Goal: Find contact information: Find contact information

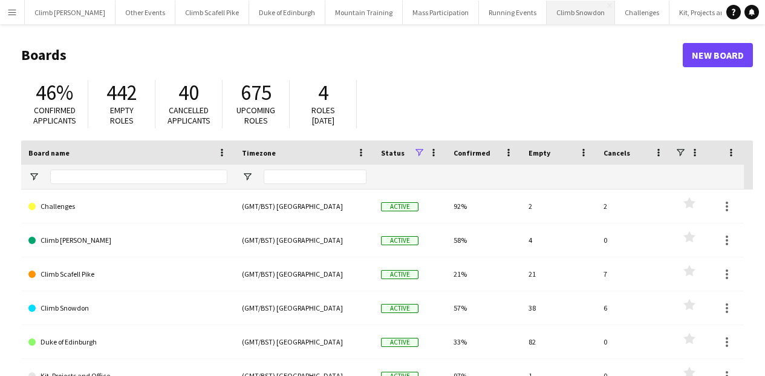
click at [547, 21] on button "Climb Snowdon Close" at bounding box center [581, 13] width 68 height 24
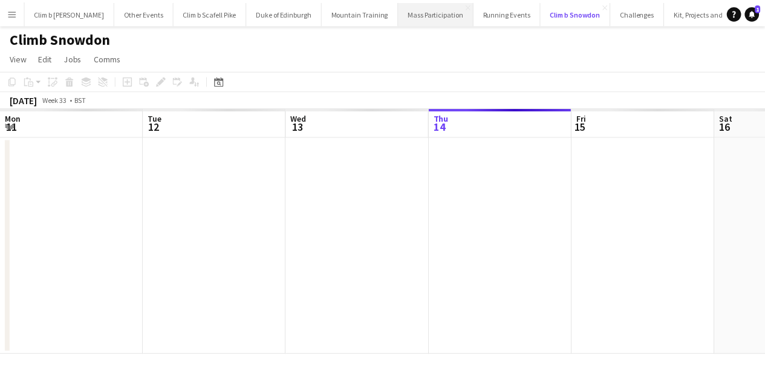
scroll to position [0, 289]
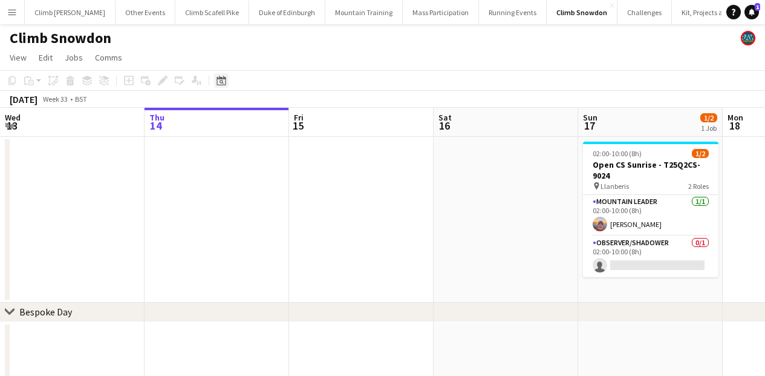
click at [224, 80] on icon "Date picker" at bounding box center [222, 81] width 10 height 10
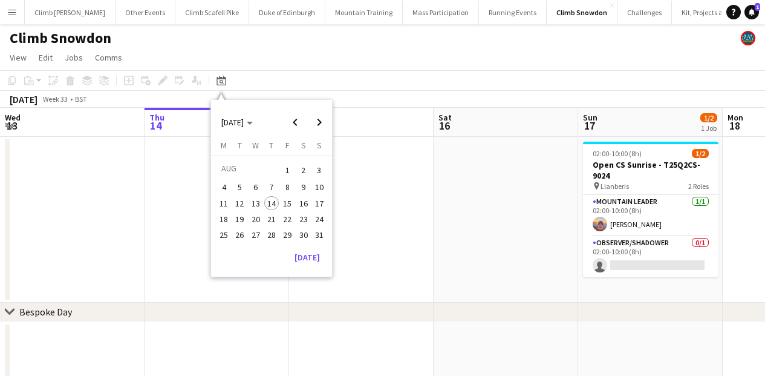
click at [304, 221] on span "23" at bounding box center [303, 219] width 15 height 15
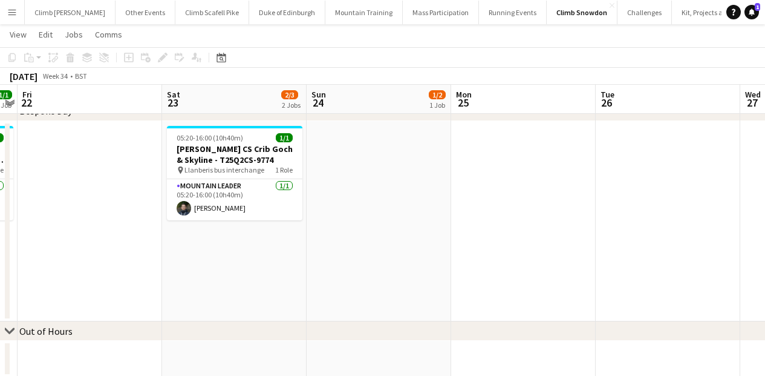
scroll to position [201, 0]
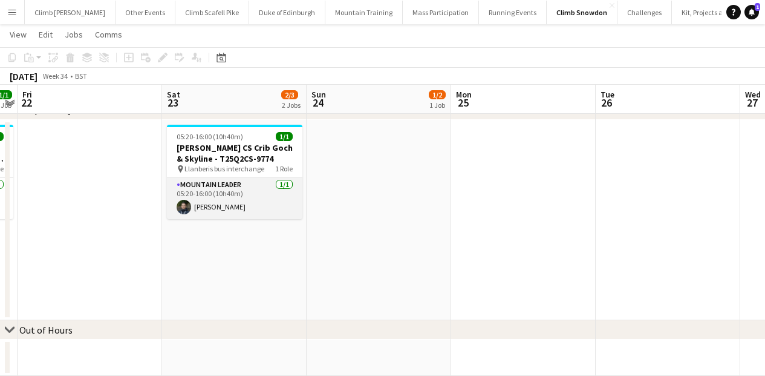
click at [230, 188] on app-card-role "Mountain Leader [DATE] 05:20-16:00 (10h40m) [PERSON_NAME]" at bounding box center [234, 198] width 135 height 41
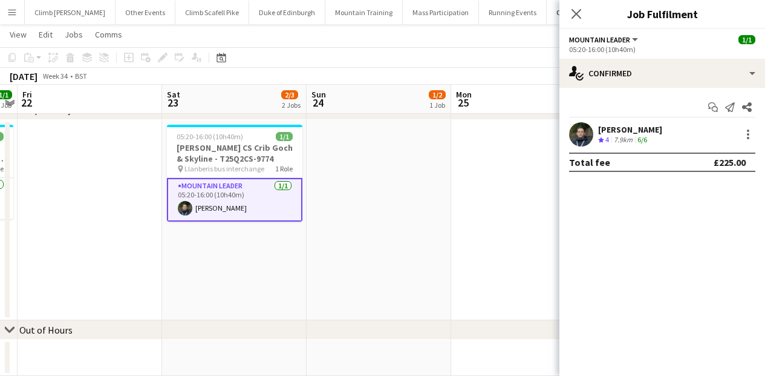
click at [575, 134] on app-user-avatar at bounding box center [581, 134] width 24 height 24
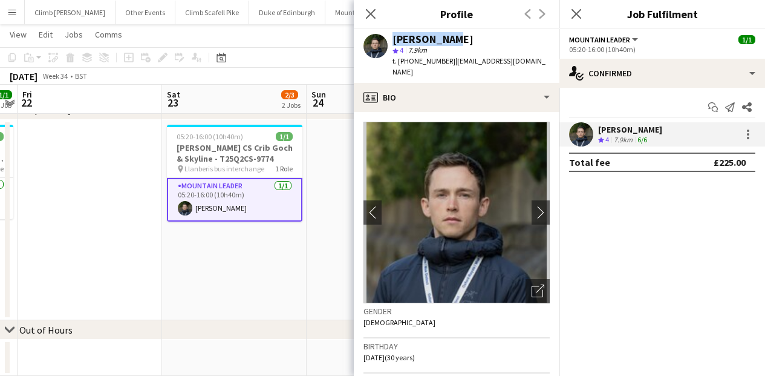
drag, startPoint x: 473, startPoint y: 41, endPoint x: 379, endPoint y: 38, distance: 93.8
click at [379, 38] on div "[PERSON_NAME] star 4 7.9km t. [PHONE_NUMBER] | [EMAIL_ADDRESS][DOMAIN_NAME]" at bounding box center [457, 56] width 206 height 54
copy div "[PERSON_NAME]"
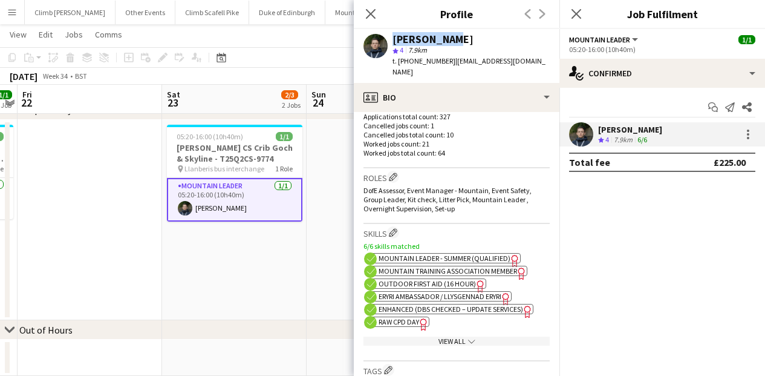
scroll to position [240, 0]
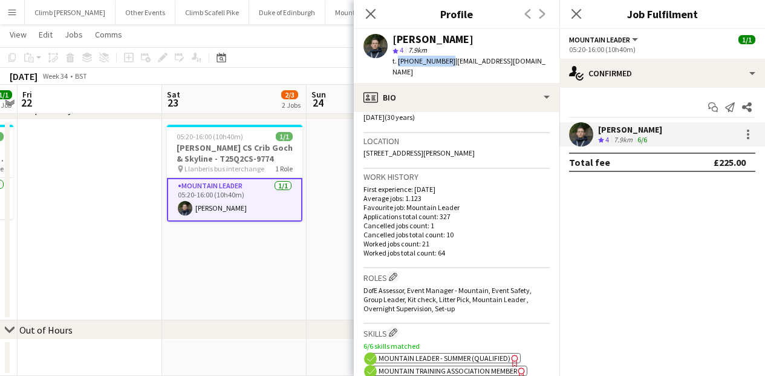
drag, startPoint x: 446, startPoint y: 61, endPoint x: 397, endPoint y: 61, distance: 49.0
click at [397, 61] on span "t. [PHONE_NUMBER]" at bounding box center [424, 60] width 63 height 9
copy span "[PHONE_NUMBER]"
click at [373, 13] on icon "Close pop-in" at bounding box center [370, 13] width 11 height 11
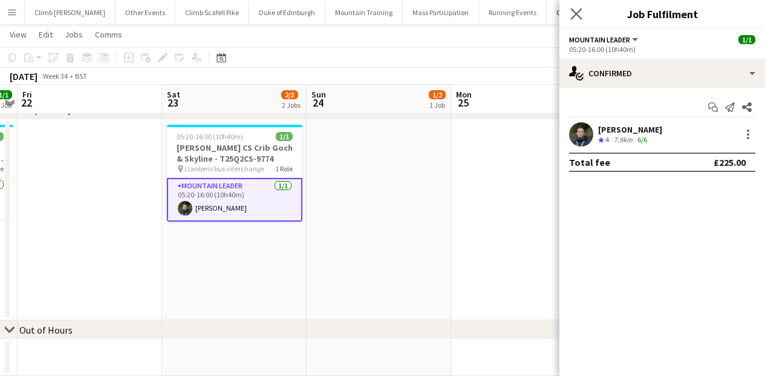
click at [570, 13] on app-icon "Close pop-in" at bounding box center [577, 14] width 18 height 18
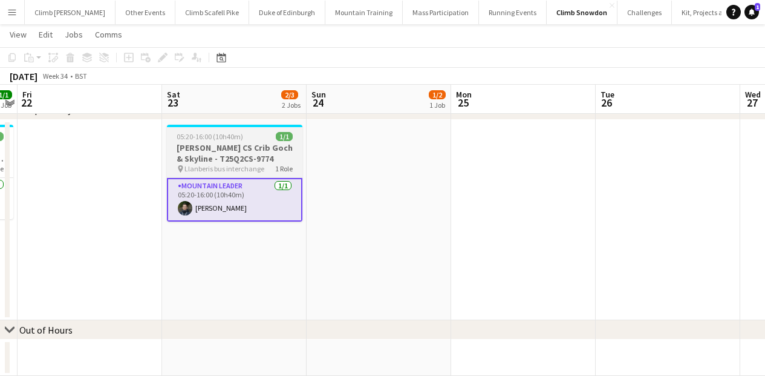
click at [198, 142] on h3 "[PERSON_NAME] CS Crib Goch & Skyline - T25Q2CS-9774" at bounding box center [234, 153] width 135 height 22
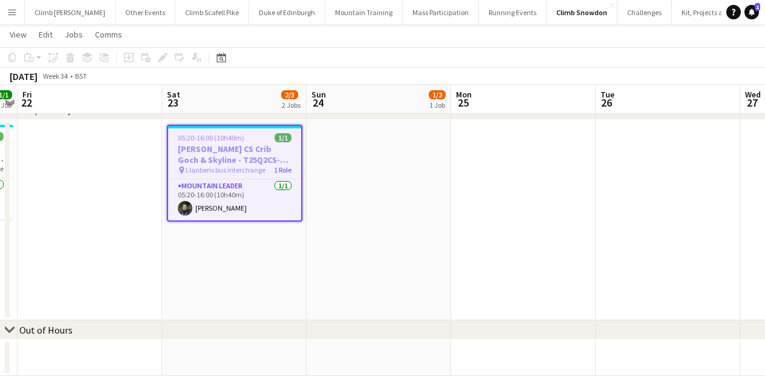
scroll to position [0, 416]
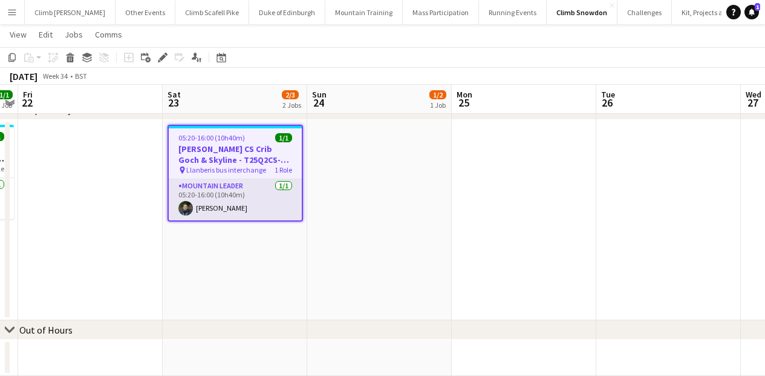
click at [212, 188] on app-card-role "Mountain Leader [DATE] 05:20-16:00 (10h40m) [PERSON_NAME]" at bounding box center [235, 199] width 133 height 41
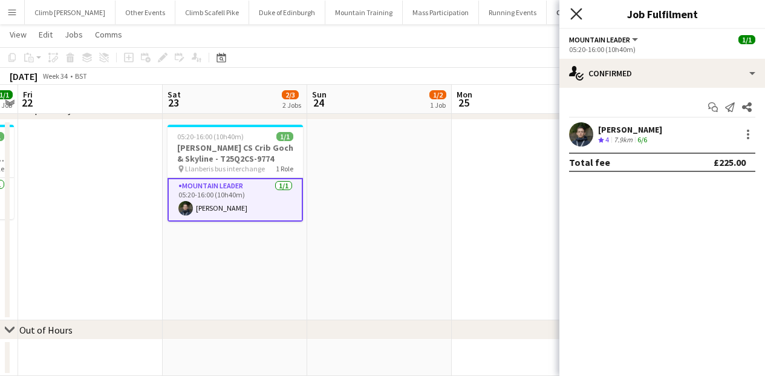
click at [577, 10] on icon "Close pop-in" at bounding box center [575, 13] width 11 height 11
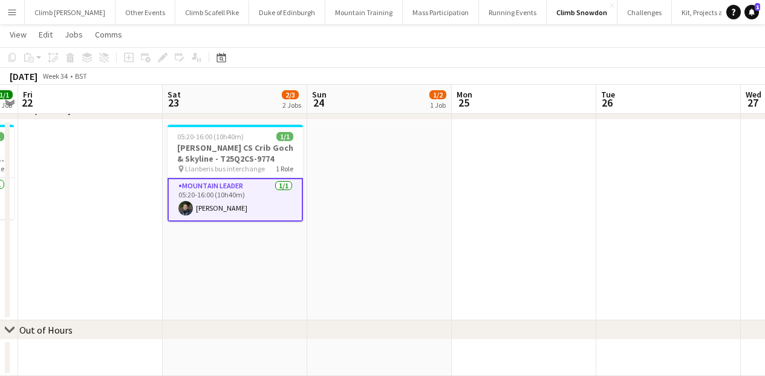
scroll to position [0, 0]
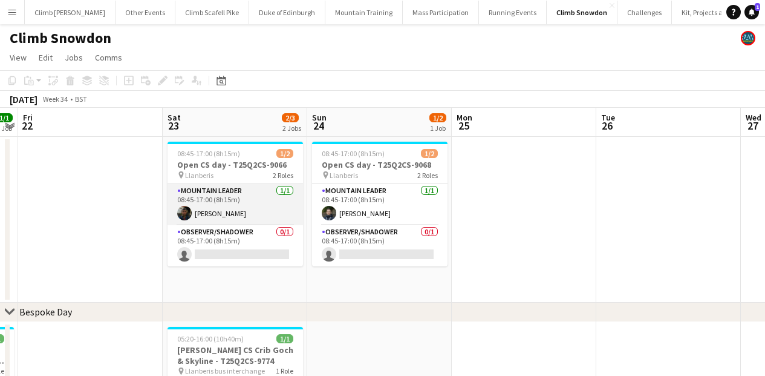
click at [267, 198] on app-card-role "Mountain Leader [DATE] 08:45-17:00 (8h15m) [PERSON_NAME]" at bounding box center [235, 204] width 135 height 41
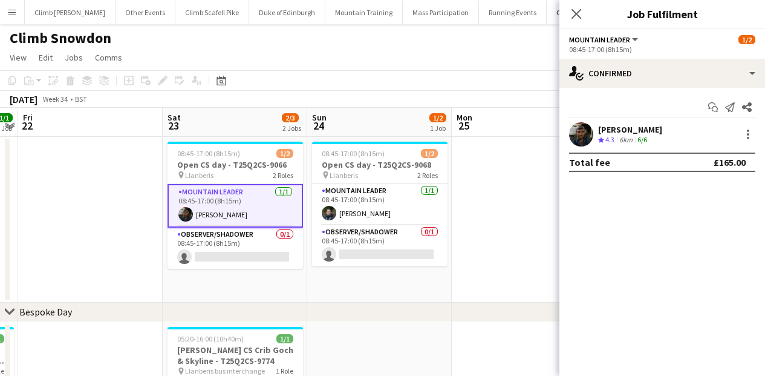
click at [578, 134] on app-user-avatar at bounding box center [581, 134] width 24 height 24
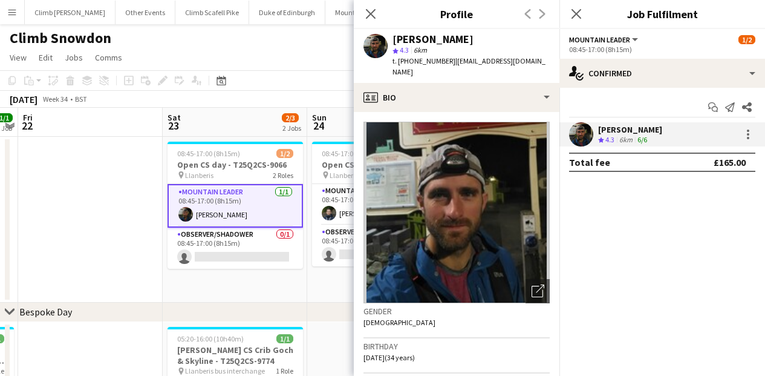
drag, startPoint x: 466, startPoint y: 40, endPoint x: 394, endPoint y: 38, distance: 72.6
click at [394, 38] on div "[PERSON_NAME]" at bounding box center [471, 39] width 157 height 11
copy div "[PERSON_NAME]"
drag, startPoint x: 445, startPoint y: 61, endPoint x: 399, endPoint y: 62, distance: 46.0
click at [399, 62] on span "t. [PHONE_NUMBER]" at bounding box center [424, 60] width 63 height 9
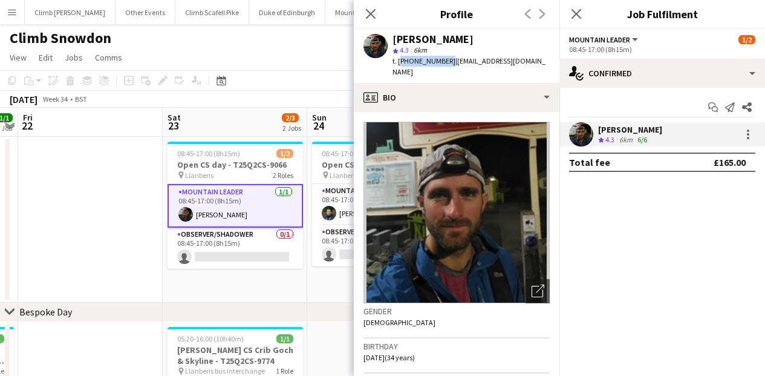
copy span "[PHONE_NUMBER]"
click at [371, 12] on icon at bounding box center [370, 13] width 11 height 11
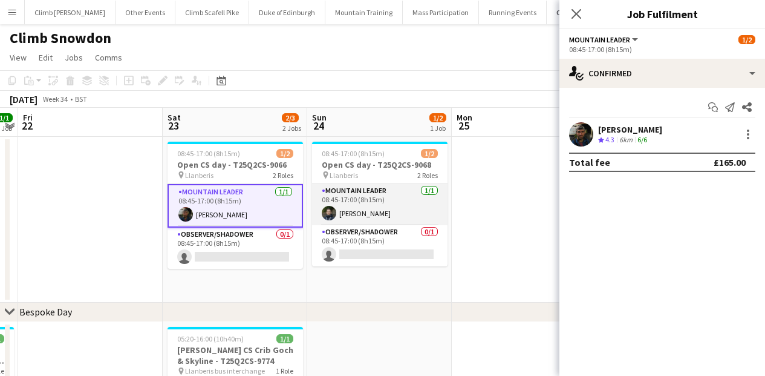
click at [379, 207] on app-card-role "Mountain Leader [DATE] 08:45-17:00 (8h15m) [PERSON_NAME]" at bounding box center [379, 204] width 135 height 41
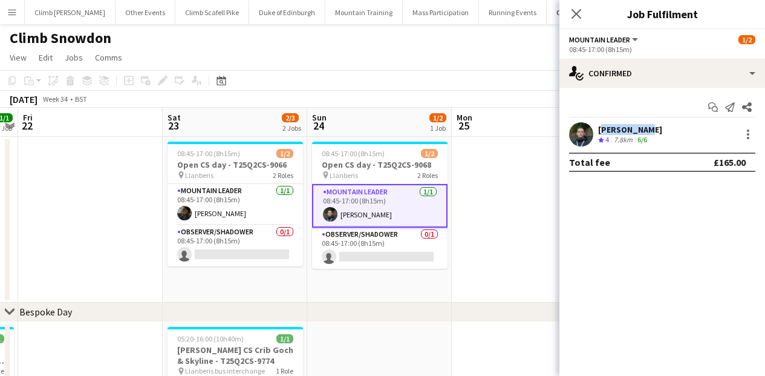
drag, startPoint x: 640, startPoint y: 126, endPoint x: 596, endPoint y: 128, distance: 43.6
click at [596, 128] on div "[PERSON_NAME] Crew rating 4 7.8km 6/6" at bounding box center [663, 134] width 206 height 24
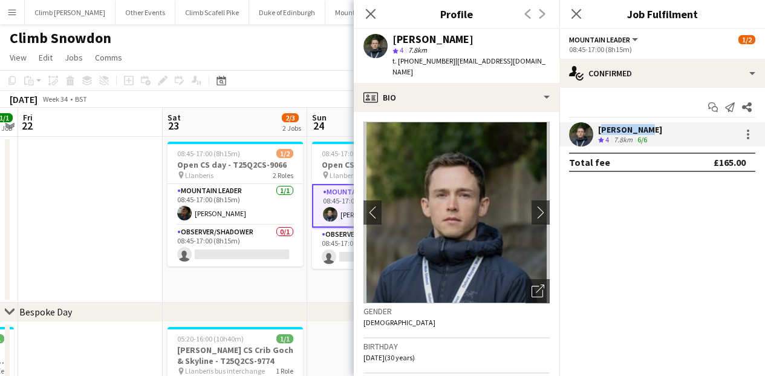
copy div "[PERSON_NAME]"
drag, startPoint x: 443, startPoint y: 60, endPoint x: 399, endPoint y: 60, distance: 44.2
click at [399, 60] on div "t. [PHONE_NUMBER] | [EMAIL_ADDRESS][DOMAIN_NAME]" at bounding box center [471, 67] width 157 height 22
copy span "[PHONE_NUMBER]"
click at [369, 11] on icon "Close pop-in" at bounding box center [371, 14] width 10 height 10
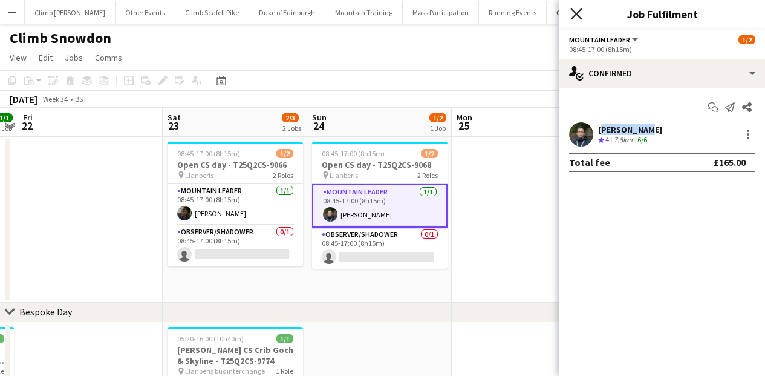
click at [574, 8] on icon "Close pop-in" at bounding box center [575, 13] width 11 height 11
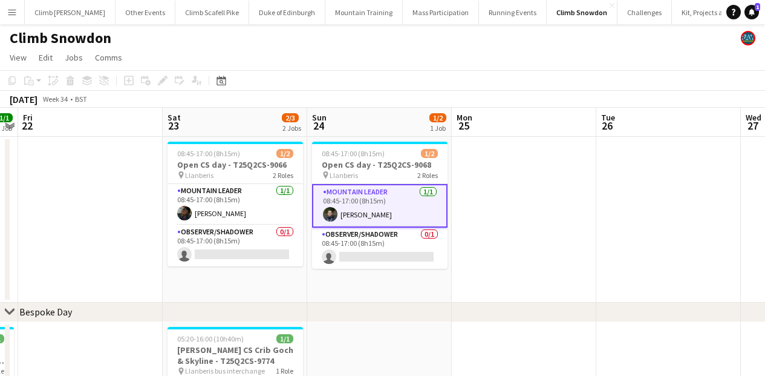
click at [408, 49] on app-page-menu "View Day view expanded Day view collapsed Month view Date picker Jump to [DATE]…" at bounding box center [382, 58] width 765 height 23
